Goal: Transaction & Acquisition: Purchase product/service

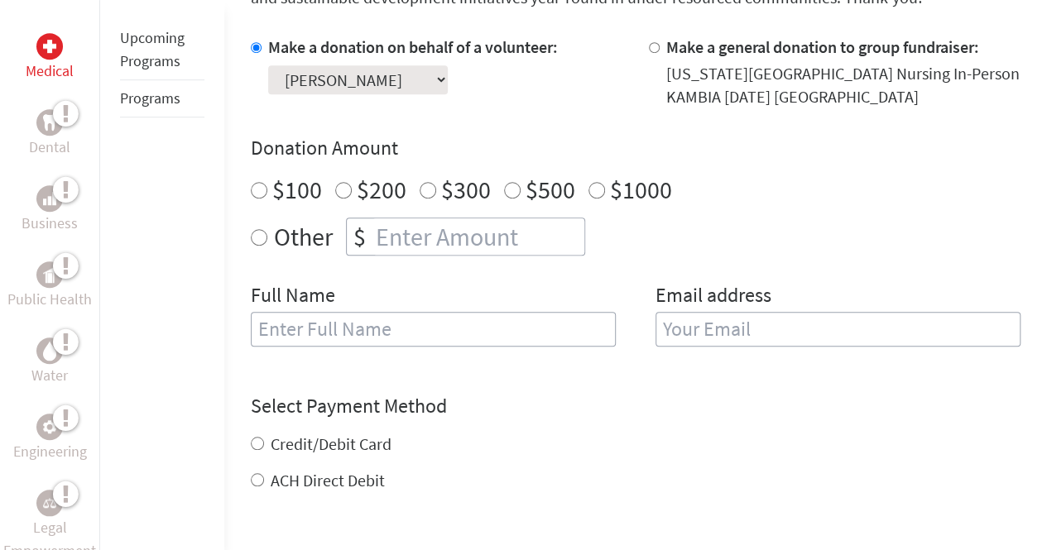
scroll to position [488, 0]
click at [501, 243] on input "number" at bounding box center [478, 236] width 212 height 36
radio input "true"
type input "1250"
click at [350, 316] on input "text" at bounding box center [433, 328] width 365 height 35
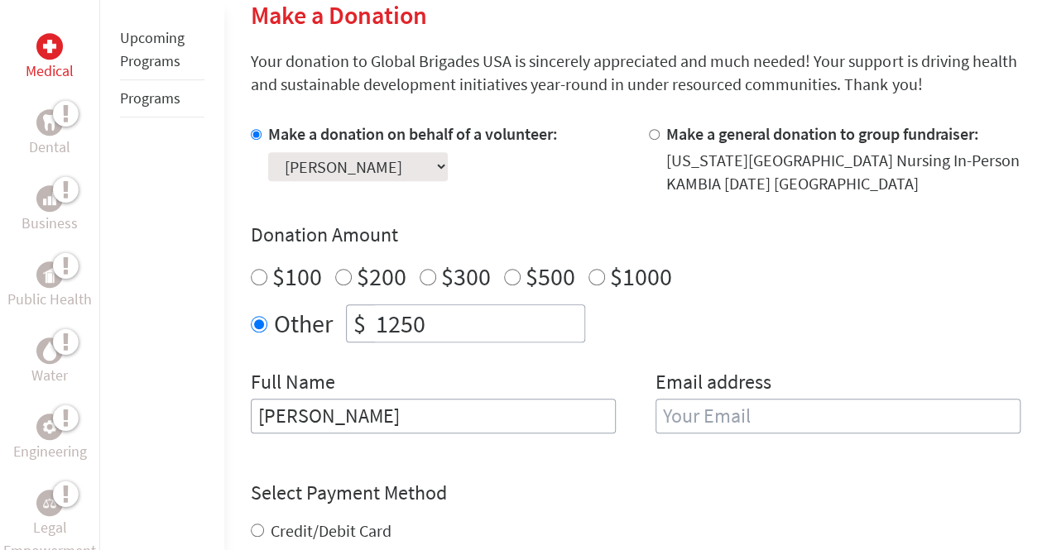
scroll to position [401, 0]
click at [304, 422] on input "[PERSON_NAME]" at bounding box center [433, 415] width 365 height 35
type input "[PERSON_NAME]"
click at [656, 424] on input "email" at bounding box center [837, 415] width 365 height 35
type input "[EMAIL_ADDRESS][DOMAIN_NAME]"
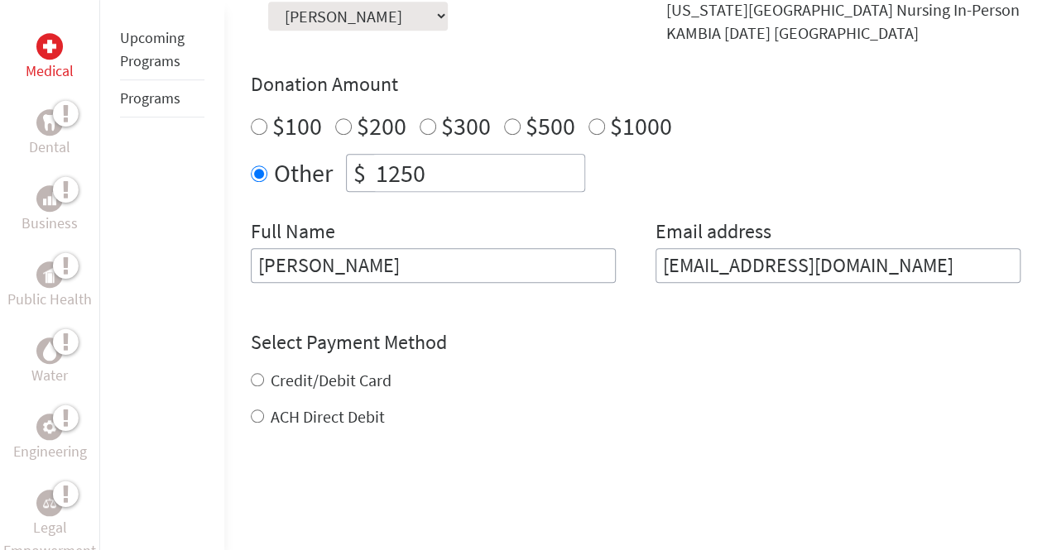
scroll to position [695, 0]
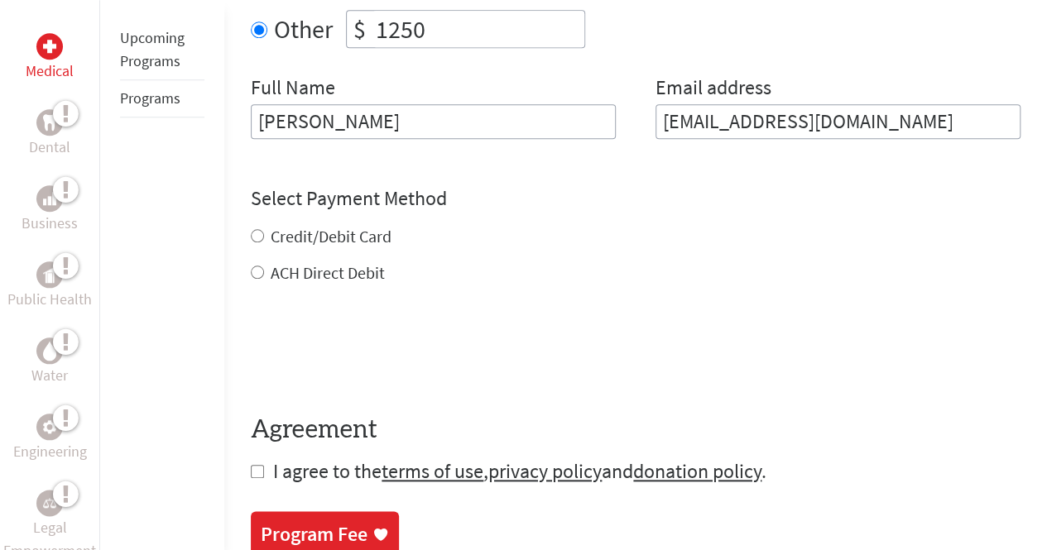
click at [296, 228] on div "Credit/Debit Card ACH Direct Debit" at bounding box center [635, 255] width 769 height 60
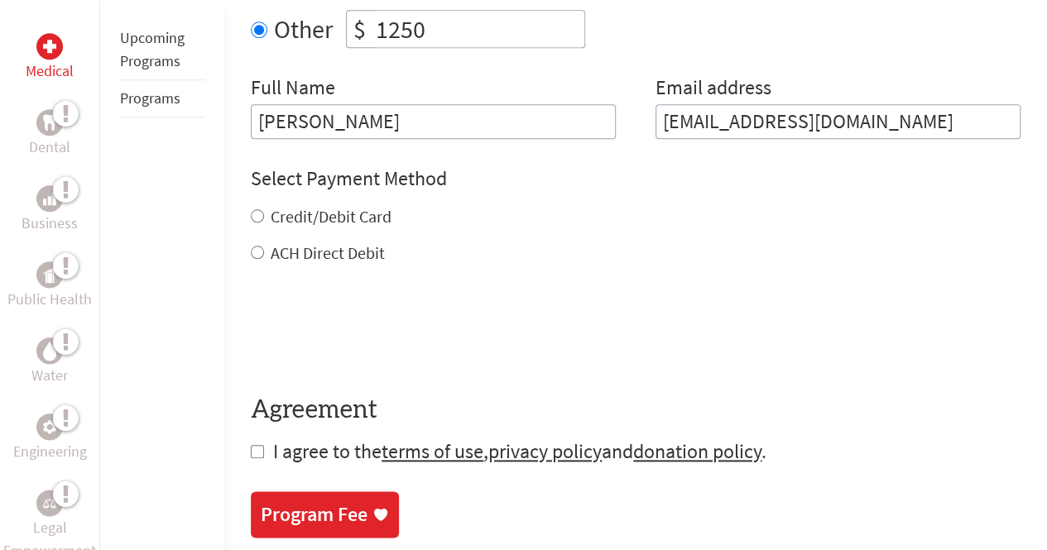
click at [256, 218] on input "Credit/Debit Card" at bounding box center [257, 215] width 13 height 13
radio input "true"
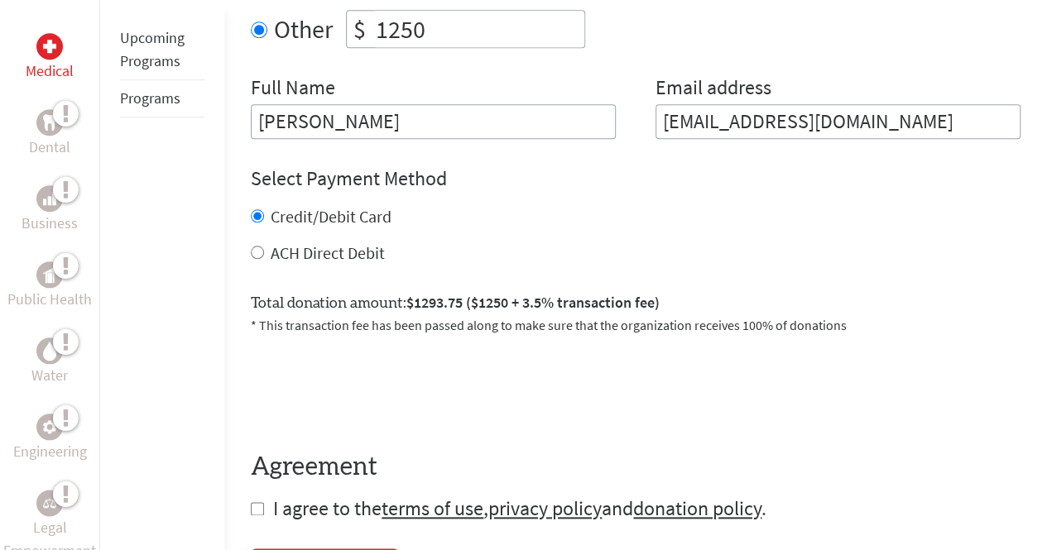
click at [251, 252] on input "ACH Direct Debit" at bounding box center [257, 252] width 13 height 13
radio input "true"
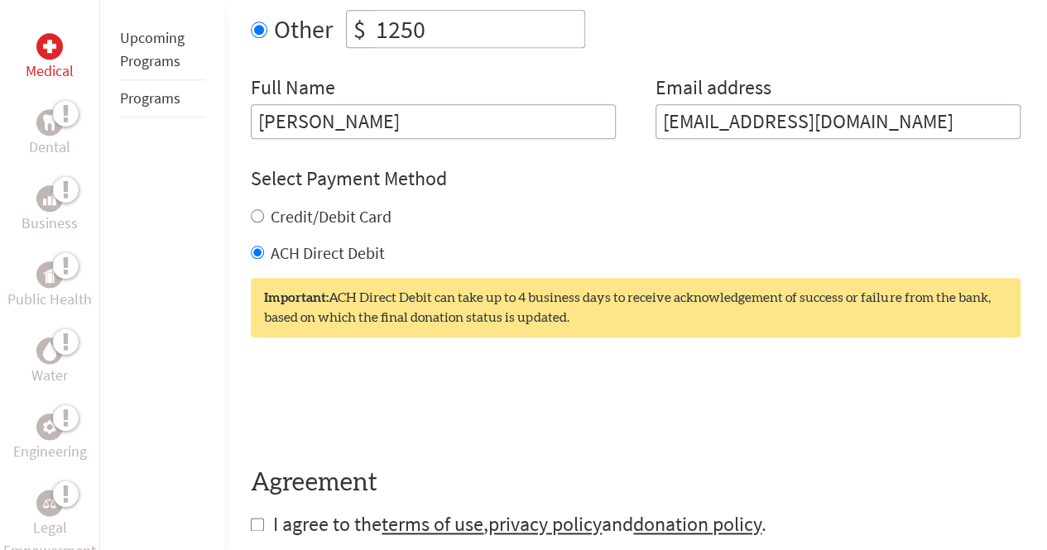
click at [258, 218] on input "Credit/Debit Card" at bounding box center [257, 215] width 13 height 13
radio input "true"
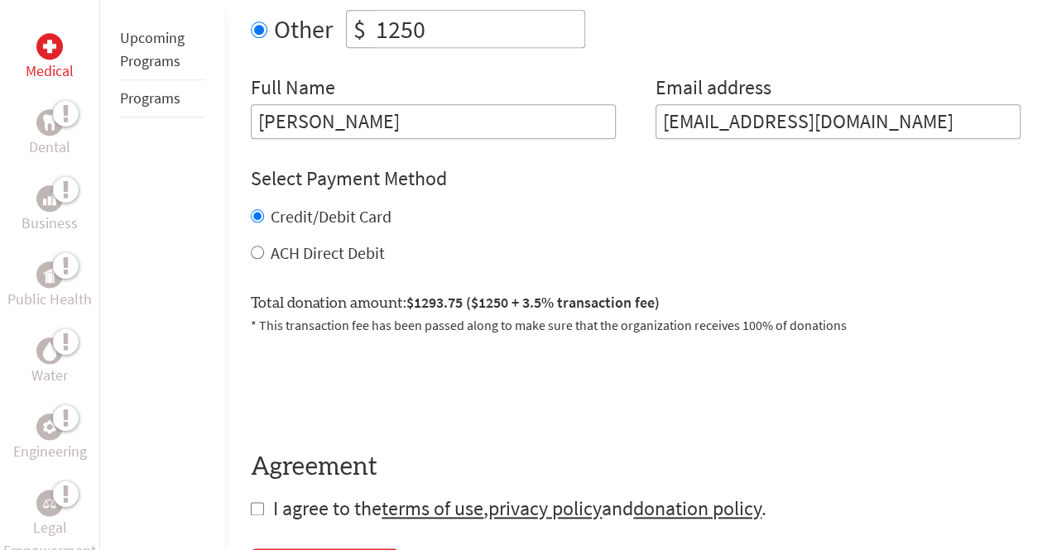
click at [255, 250] on input "ACH Direct Debit" at bounding box center [257, 252] width 13 height 13
radio input "true"
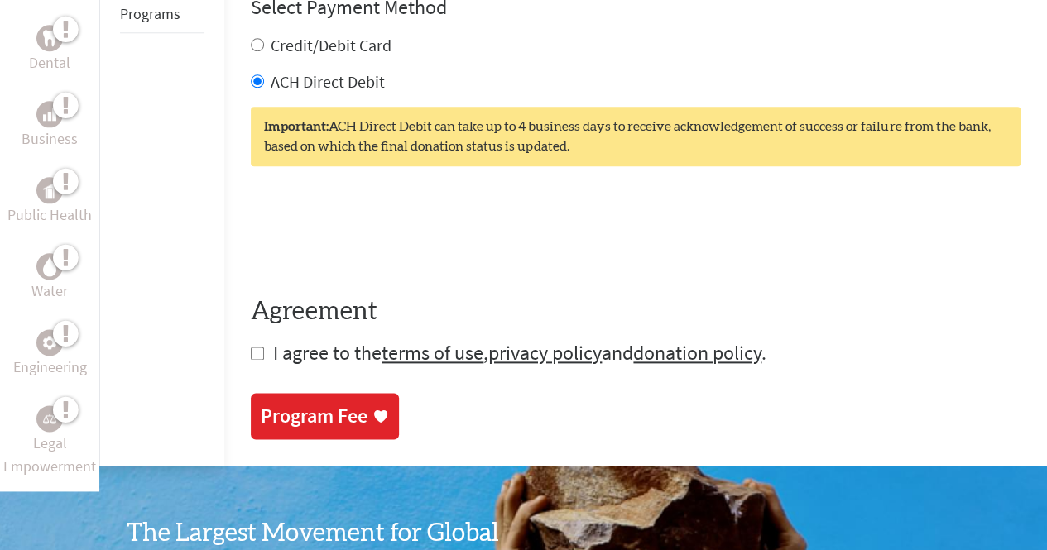
scroll to position [872, 0]
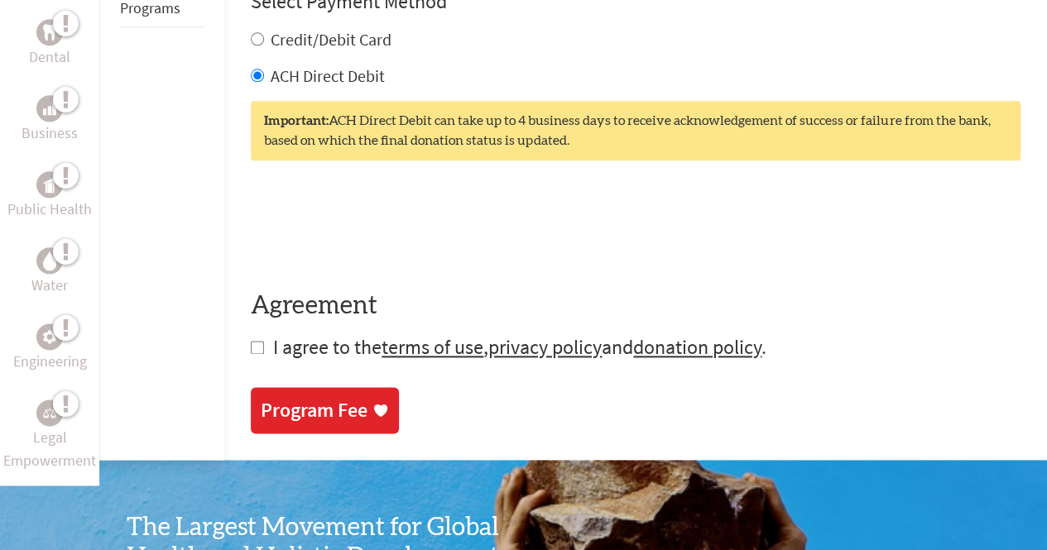
click at [253, 345] on input "checkbox" at bounding box center [257, 347] width 13 height 13
checkbox input "true"
click at [351, 416] on div "Program Fee" at bounding box center [314, 410] width 107 height 26
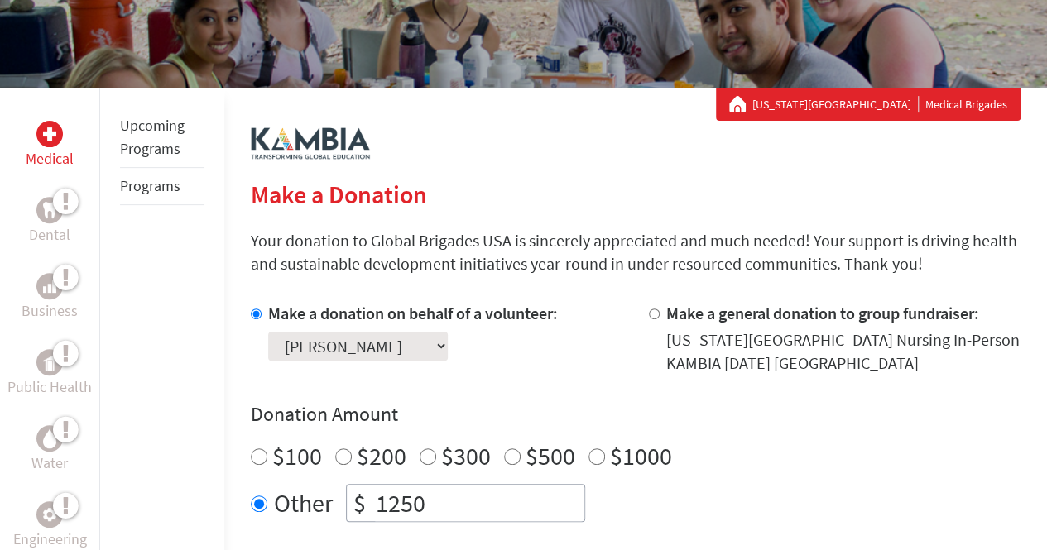
scroll to position [223, 0]
